Goal: Information Seeking & Learning: Find specific fact

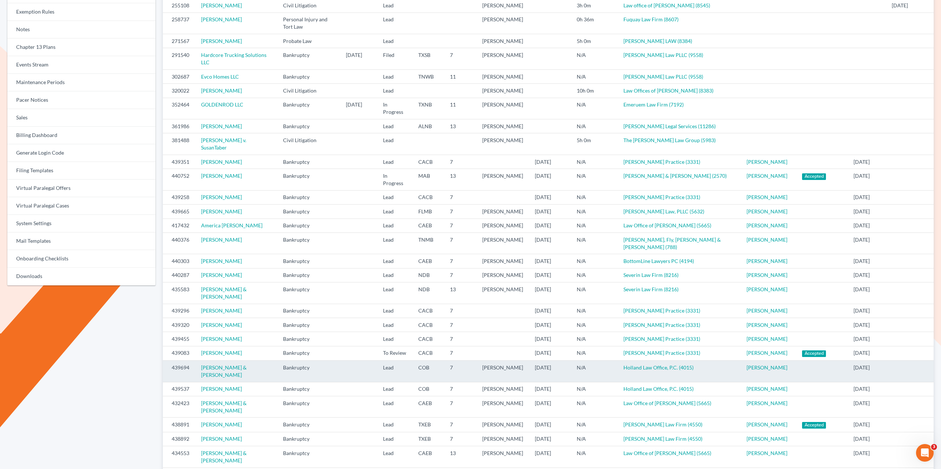
scroll to position [179, 0]
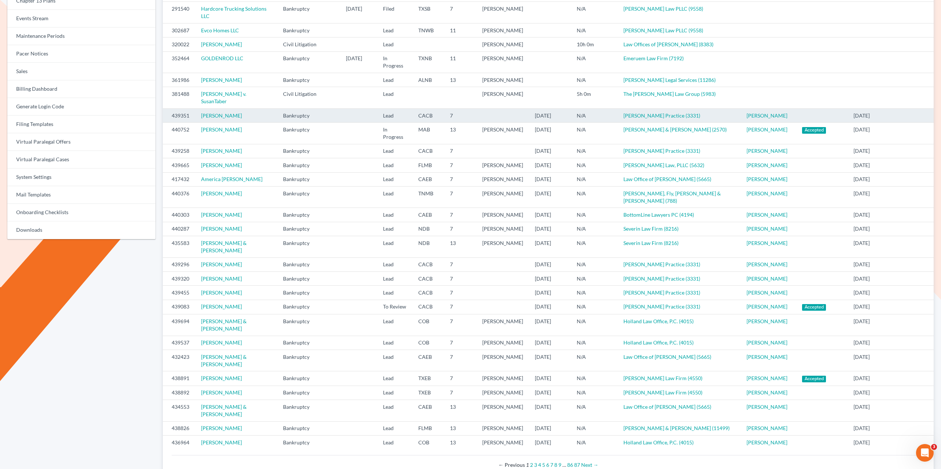
drag, startPoint x: 723, startPoint y: 127, endPoint x: 164, endPoint y: 121, distance: 559.3
click at [164, 120] on tr "439351 Joel Price Bankruptcy Lead CACB 7 10/07/2025 N/A Douglas Law Practice (3…" at bounding box center [548, 115] width 771 height 14
copy tr "439351 Joel Price Bankruptcy Lead CACB 7 10/07/2025 N/A Douglas Law Practice (3…"
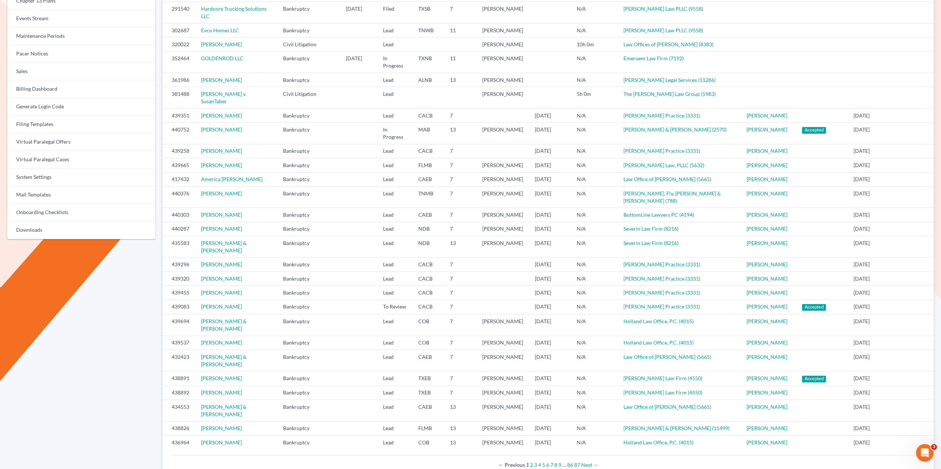
drag, startPoint x: 773, startPoint y: 148, endPoint x: 159, endPoint y: 144, distance: 613.6
click at [161, 144] on div "Virtual Paralegal Cases Select District Alabama - Middle Alabama - Northern Ala…" at bounding box center [548, 172] width 778 height 606
copy table "ID Case Case Type Case Filed At Status District Chapter Attorney Date Assigned …"
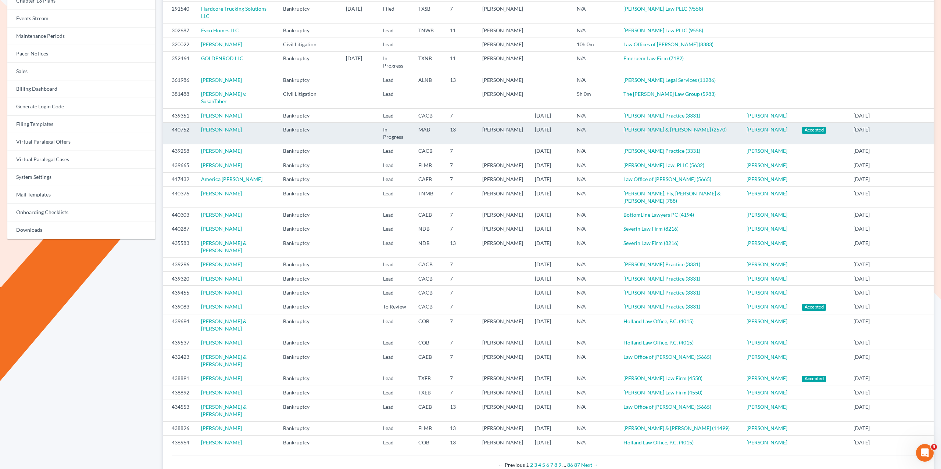
click at [258, 144] on td "[PERSON_NAME]" at bounding box center [236, 133] width 82 height 21
drag, startPoint x: 752, startPoint y: 151, endPoint x: 169, endPoint y: 143, distance: 583.6
click at [169, 143] on tr "440752 Matthew Lampert Bankruptcy In Progress MAB 13 Andrew Evans 10/06/2025 N/…" at bounding box center [548, 133] width 771 height 21
copy tr "440752 Matthew Lampert Bankruptcy In Progress MAB 13 Andrew Evans 10/06/2025 N/…"
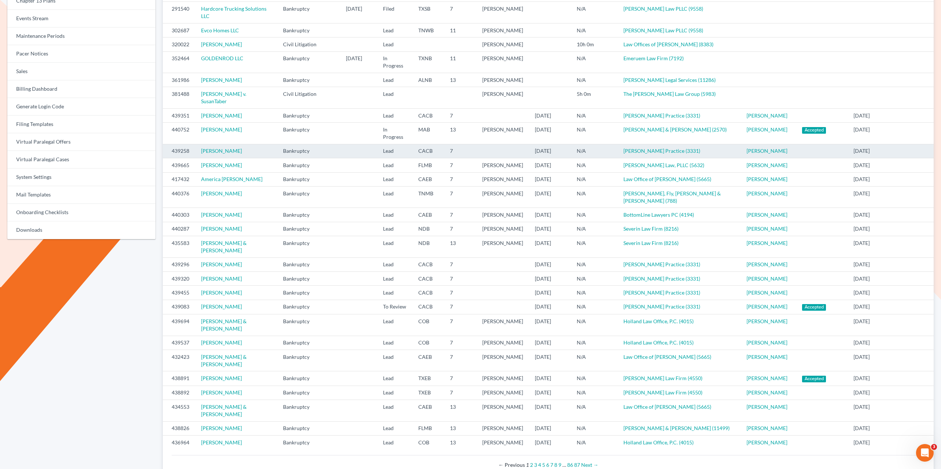
copy link "Brittany Frierson"
drag, startPoint x: 248, startPoint y: 163, endPoint x: 198, endPoint y: 168, distance: 49.8
click at [197, 158] on td "Brittany Frierson" at bounding box center [236, 151] width 82 height 14
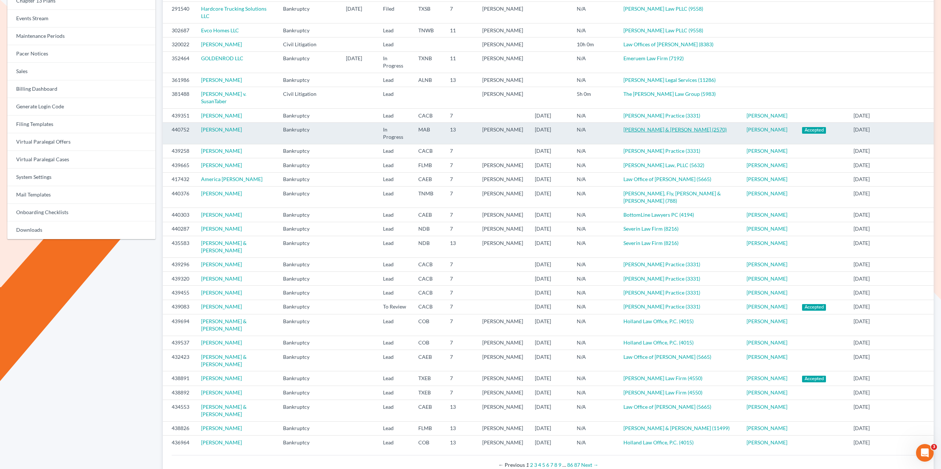
click at [663, 133] on link "[PERSON_NAME] & [PERSON_NAME] (2570)" at bounding box center [674, 129] width 103 height 6
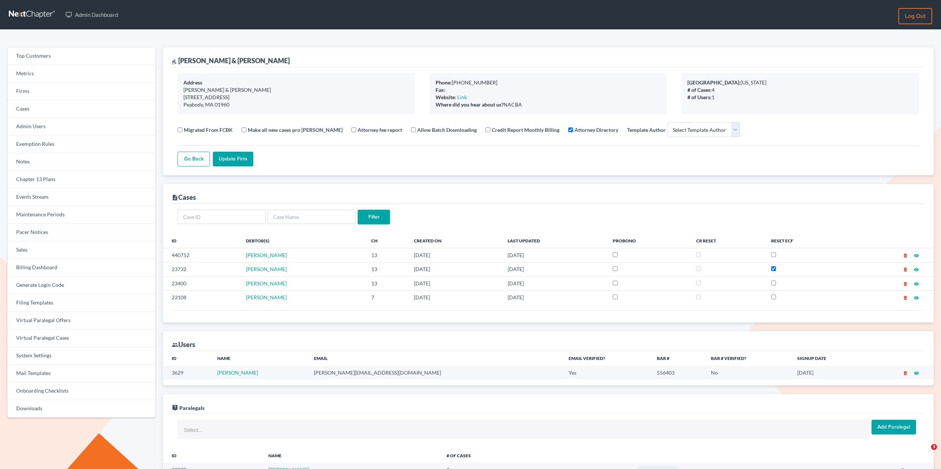
select select
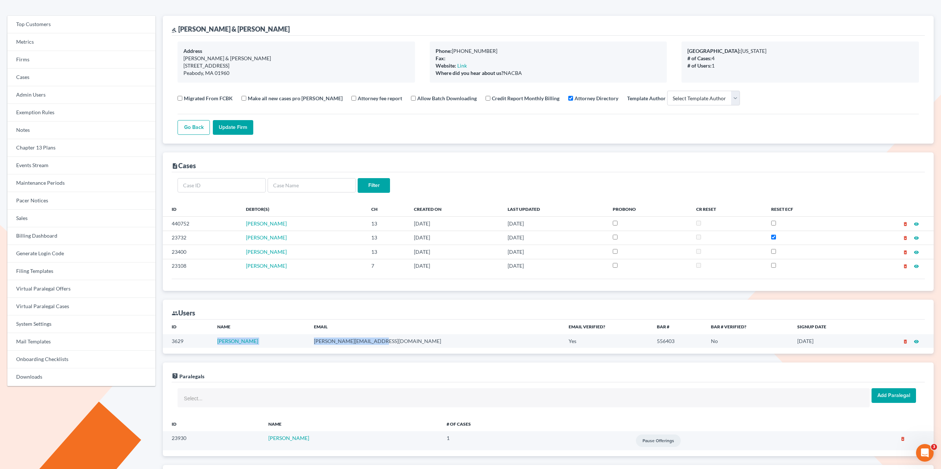
click at [213, 339] on tr "3629 Andrew Evans andrew@evansevanslaw.com Yes 556403 No 01/30/2018 delete_fore…" at bounding box center [548, 341] width 771 height 14
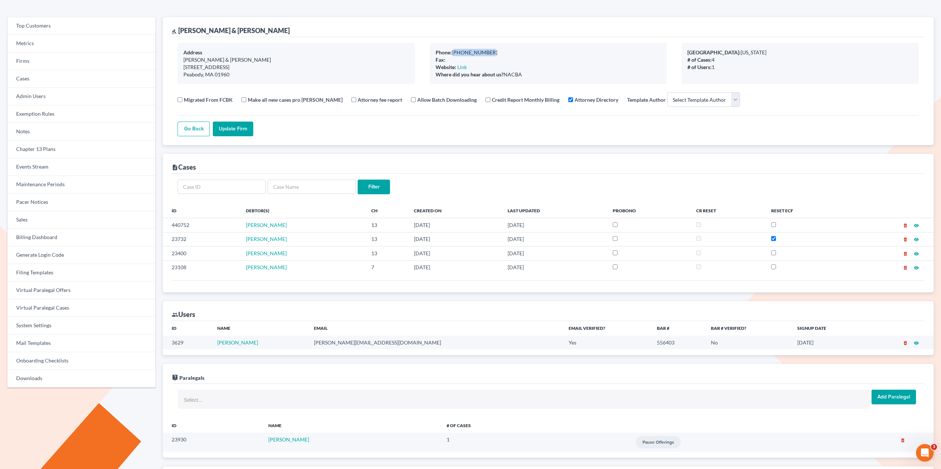
drag, startPoint x: 486, startPoint y: 51, endPoint x: 454, endPoint y: 49, distance: 32.0
click at [453, 50] on div "Phone: 978 548 5174" at bounding box center [548, 52] width 226 height 7
copy div "978 548 5174"
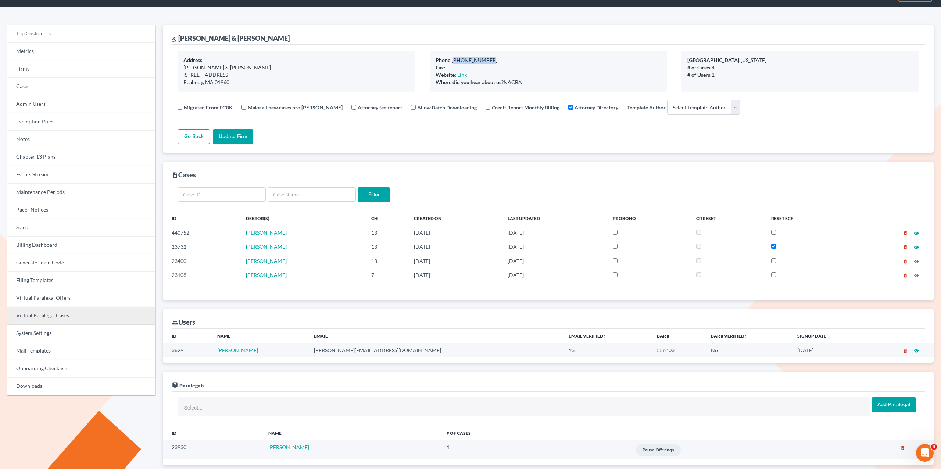
click at [54, 319] on link "Virtual Paralegal Cases" at bounding box center [81, 316] width 148 height 18
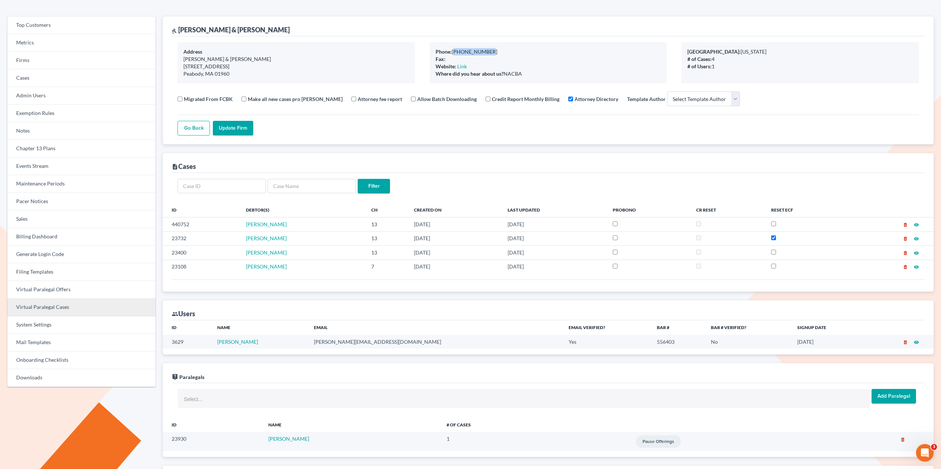
scroll to position [31, 0]
click at [50, 304] on link "Virtual Paralegal Cases" at bounding box center [81, 307] width 148 height 18
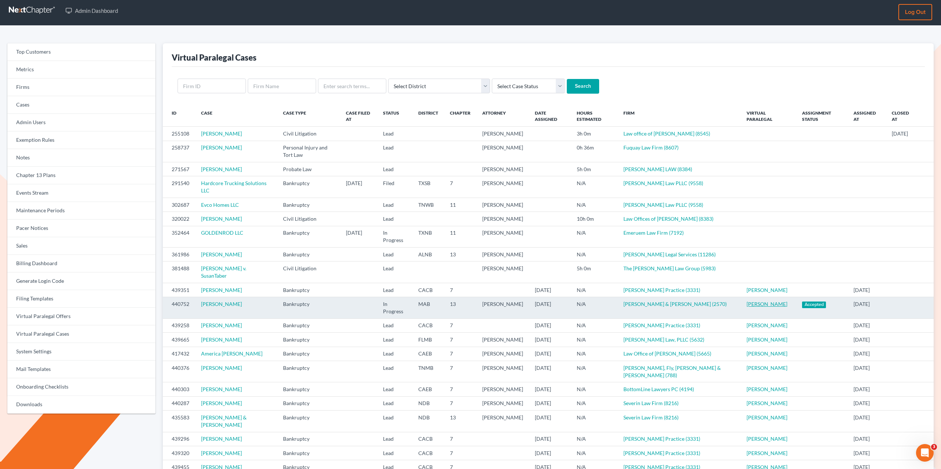
scroll to position [3, 0]
click at [218, 319] on td "[PERSON_NAME]" at bounding box center [236, 308] width 82 height 21
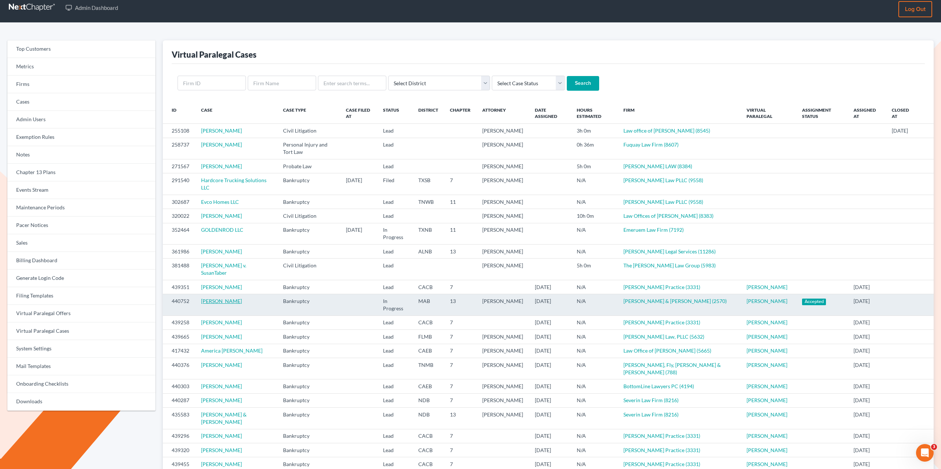
click at [216, 304] on link "[PERSON_NAME]" at bounding box center [221, 301] width 41 height 6
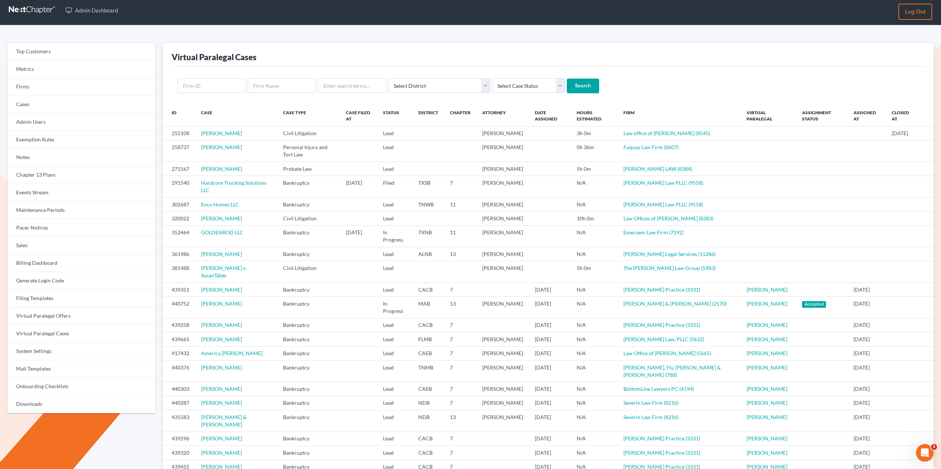
click at [395, 43] on div "Virtual Paralegal Cases" at bounding box center [548, 55] width 753 height 24
